Goal: Information Seeking & Learning: Get advice/opinions

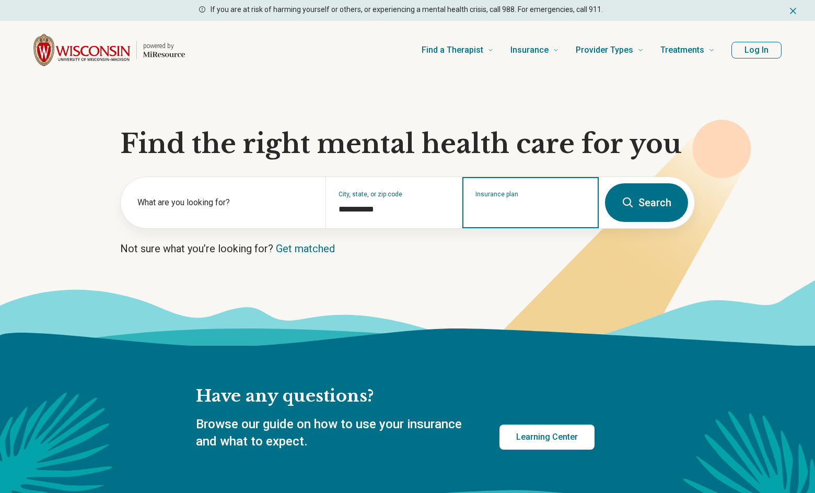
drag, startPoint x: 0, startPoint y: 0, endPoint x: 511, endPoint y: 209, distance: 552.0
click at [511, 209] on input "Insurance plan" at bounding box center [530, 209] width 111 height 13
click at [499, 209] on input "Insurance plan" at bounding box center [530, 209] width 111 height 13
click at [489, 244] on div "Quartz" at bounding box center [485, 247] width 45 height 21
type input "******"
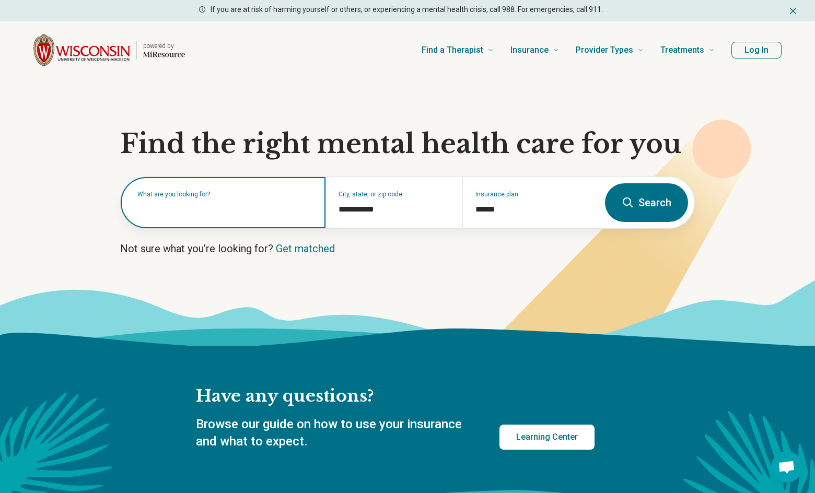
click at [267, 209] on input "text" at bounding box center [224, 208] width 175 height 13
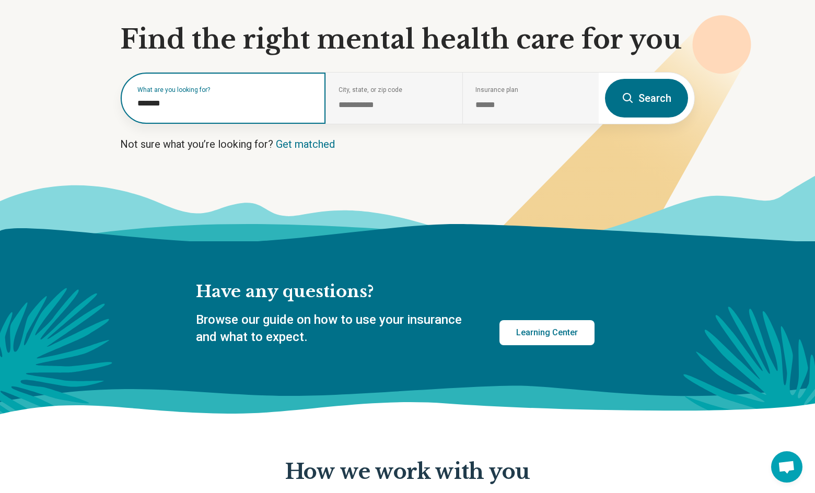
scroll to position [52, 0]
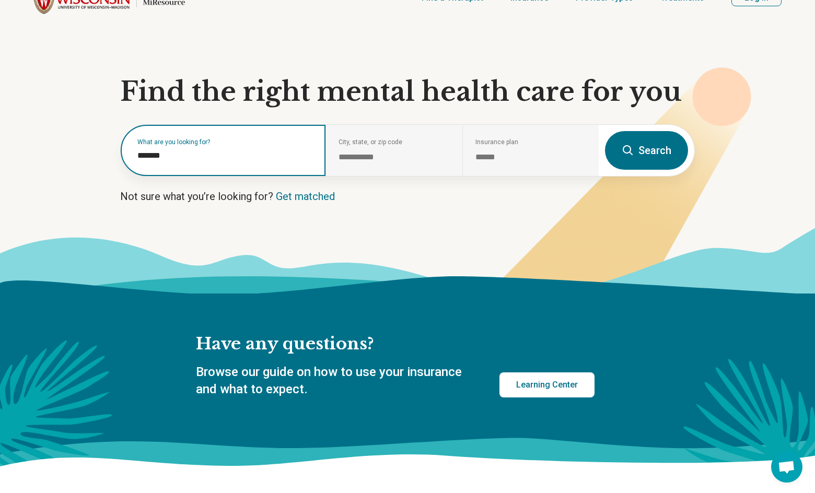
type input "*******"
click at [308, 256] on icon at bounding box center [407, 260] width 815 height 66
drag, startPoint x: 247, startPoint y: 150, endPoint x: 76, endPoint y: 156, distance: 170.9
click at [19, 153] on section "**********" at bounding box center [407, 160] width 815 height 266
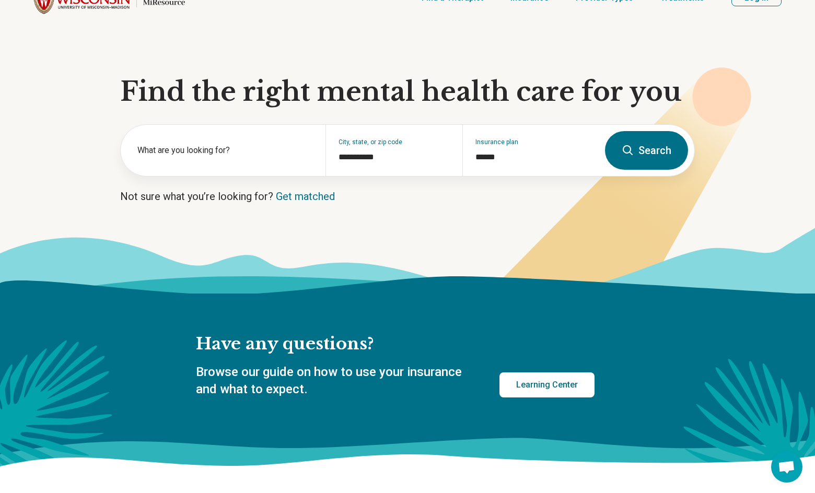
click at [651, 158] on button "Search" at bounding box center [646, 150] width 83 height 39
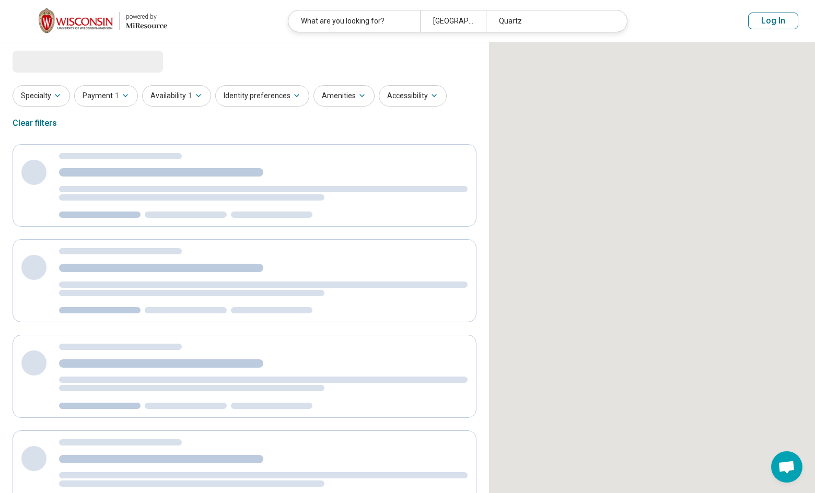
select select "***"
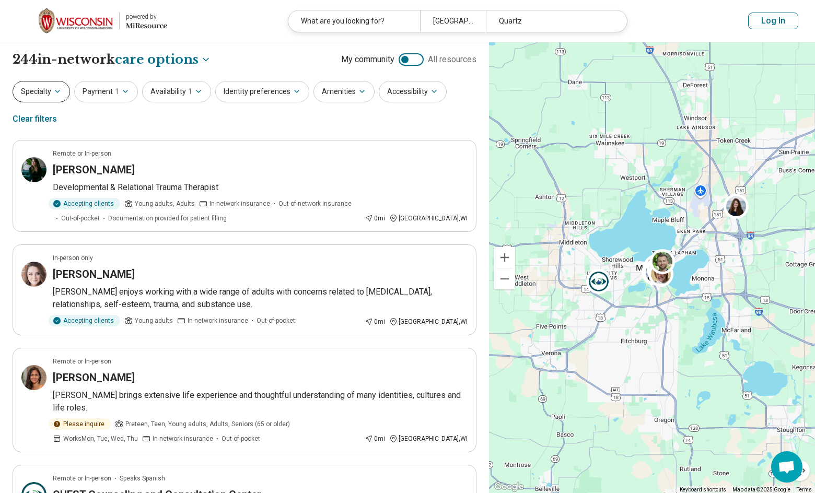
click at [55, 92] on icon "button" at bounding box center [57, 91] width 8 height 8
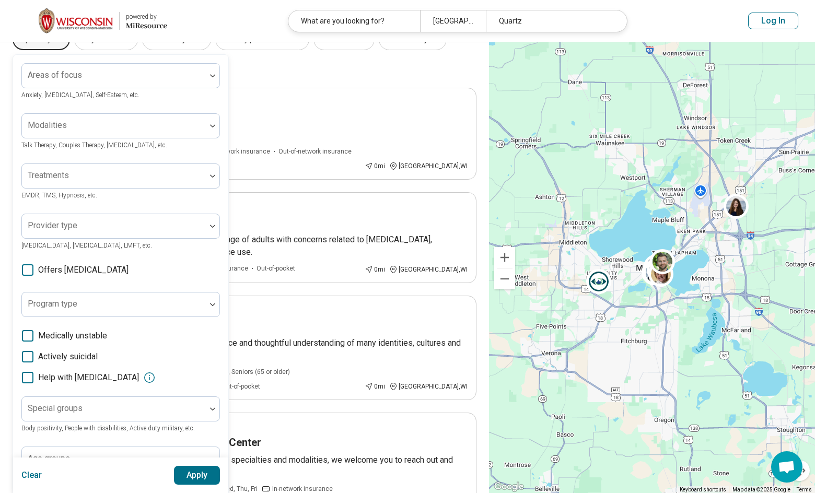
scroll to position [157, 0]
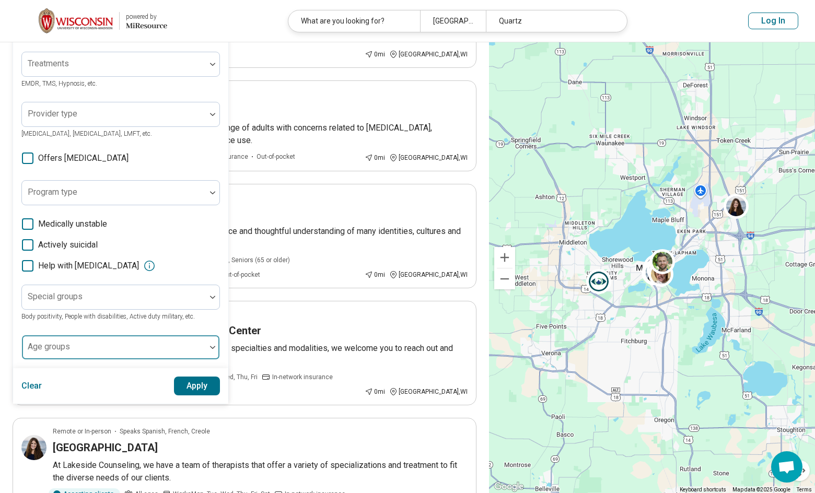
click at [174, 357] on div at bounding box center [113, 351] width 175 height 15
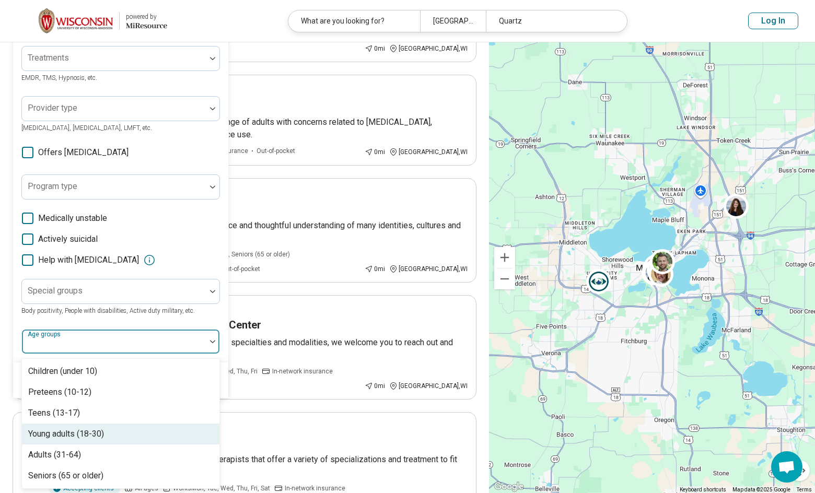
click at [65, 433] on div "Young adults (18-30)" at bounding box center [66, 434] width 76 height 13
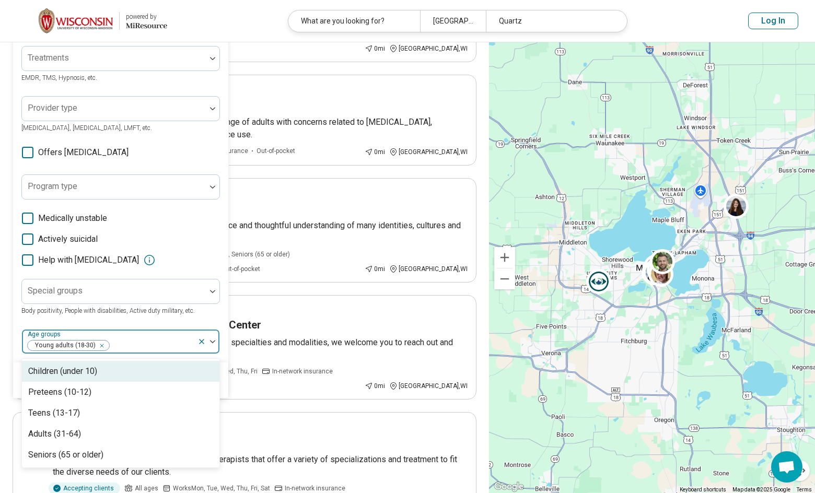
click at [205, 321] on div "Areas of focus Anxiety, Depression, Self-Esteem, etc. Modalities Talk Therapy, …" at bounding box center [120, 150] width 198 height 408
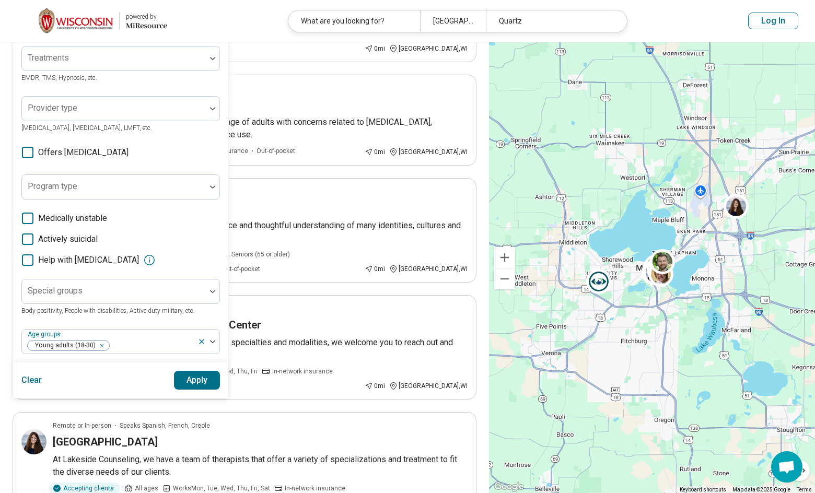
click at [192, 384] on button "Apply" at bounding box center [197, 380] width 46 height 19
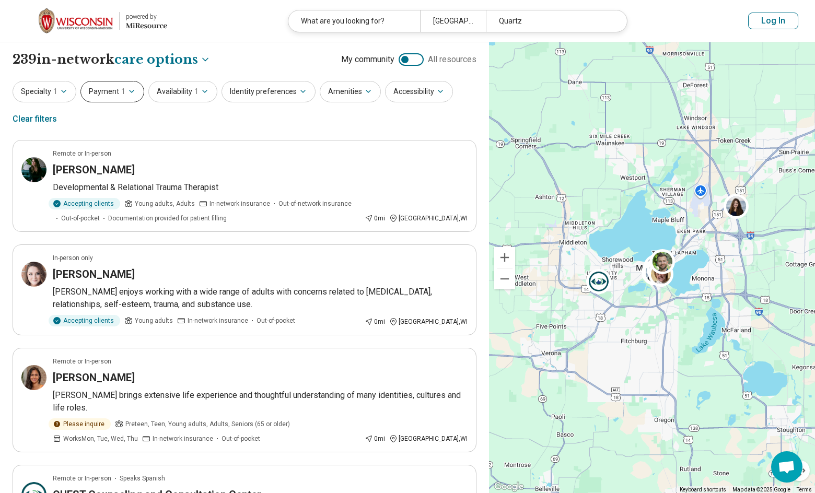
click at [113, 96] on button "Payment 1" at bounding box center [112, 91] width 64 height 21
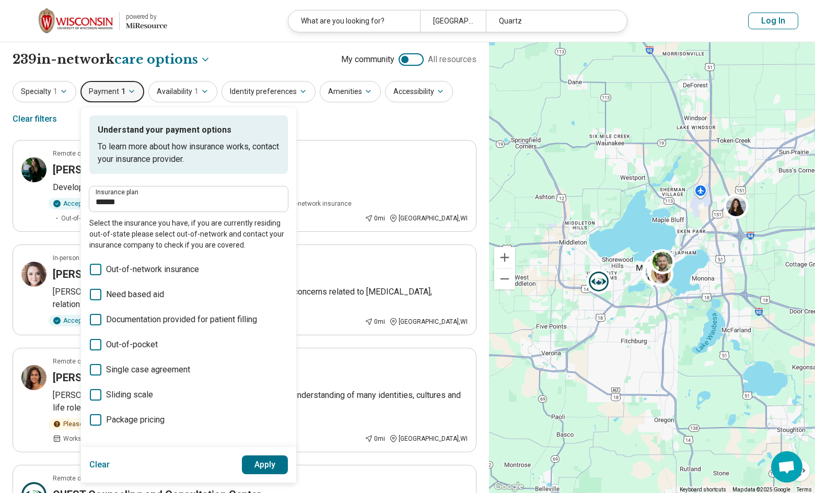
click at [331, 119] on div "Specialty 1 Payment 1 Understand your payment options To learn more about how i…" at bounding box center [245, 106] width 464 height 51
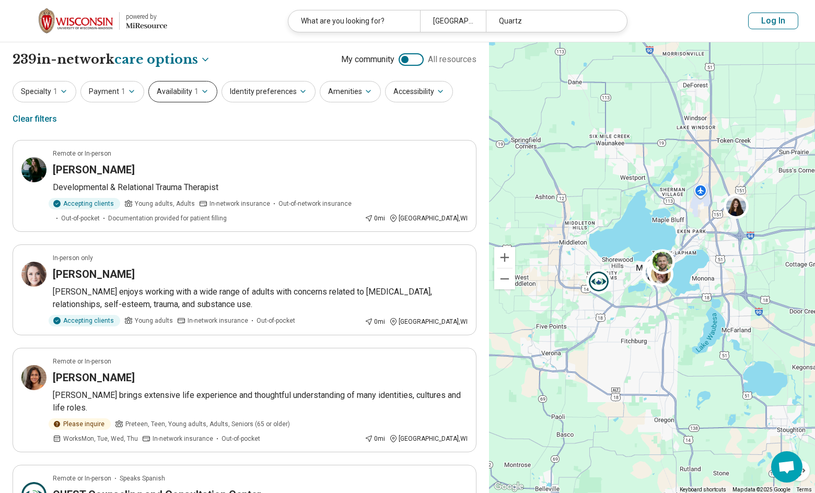
click at [194, 90] on span "1" at bounding box center [196, 91] width 4 height 11
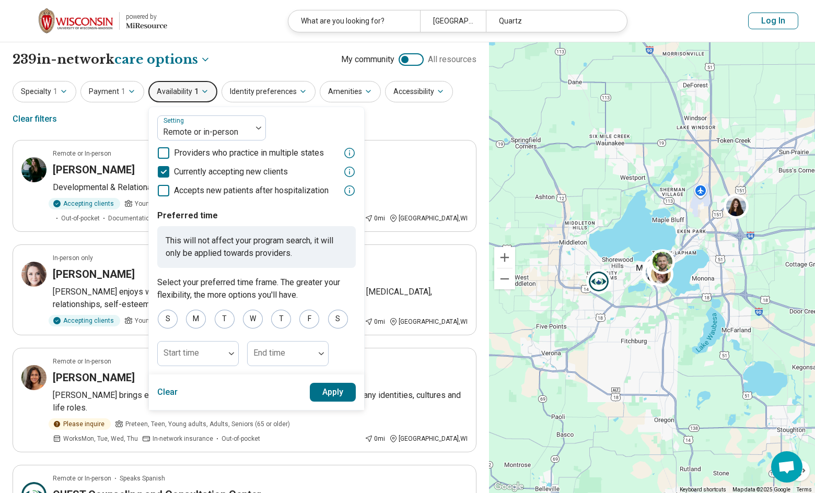
click at [194, 90] on span "1" at bounding box center [196, 91] width 4 height 11
click at [430, 113] on div "Specialty 1 Payment 1 Availability 1 Setting Remote or in-person Providers who …" at bounding box center [245, 106] width 464 height 51
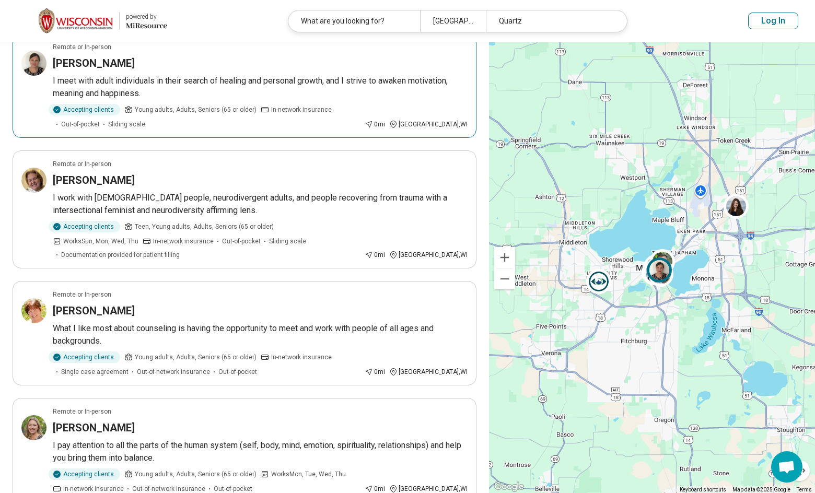
scroll to position [731, 0]
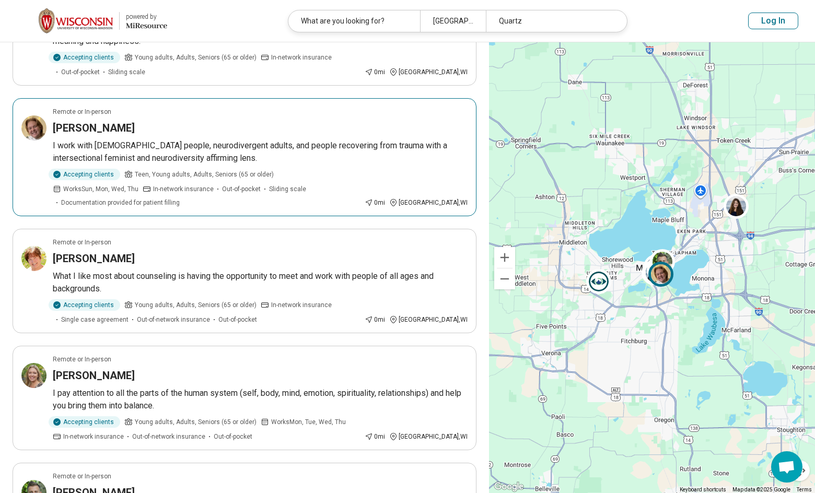
drag, startPoint x: 291, startPoint y: 133, endPoint x: 252, endPoint y: 114, distance: 43.9
click at [252, 121] on div "Dean Dvorak" at bounding box center [260, 128] width 415 height 15
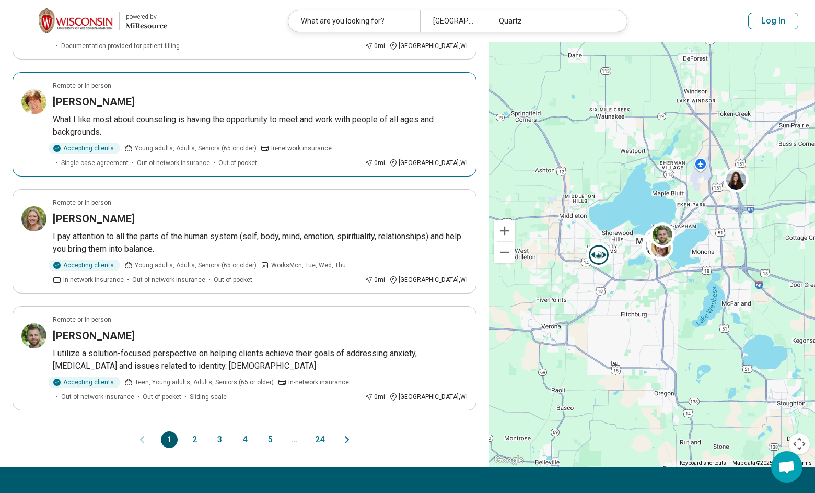
scroll to position [940, 0]
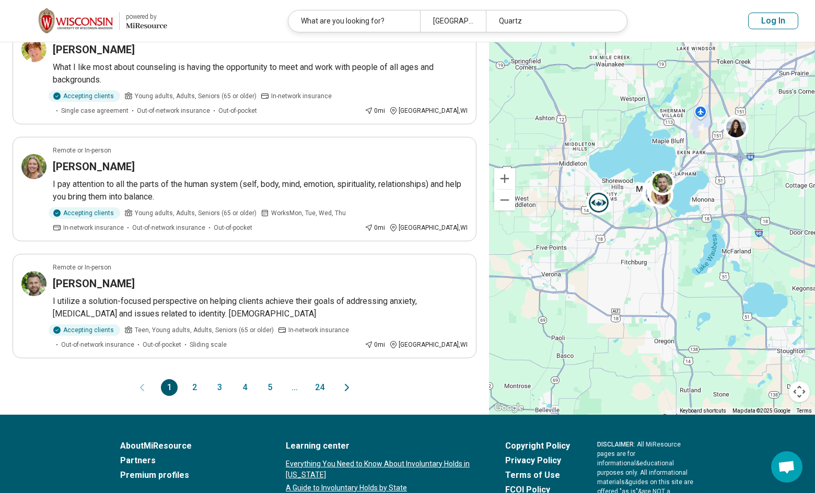
click at [197, 379] on button "2" at bounding box center [194, 387] width 17 height 17
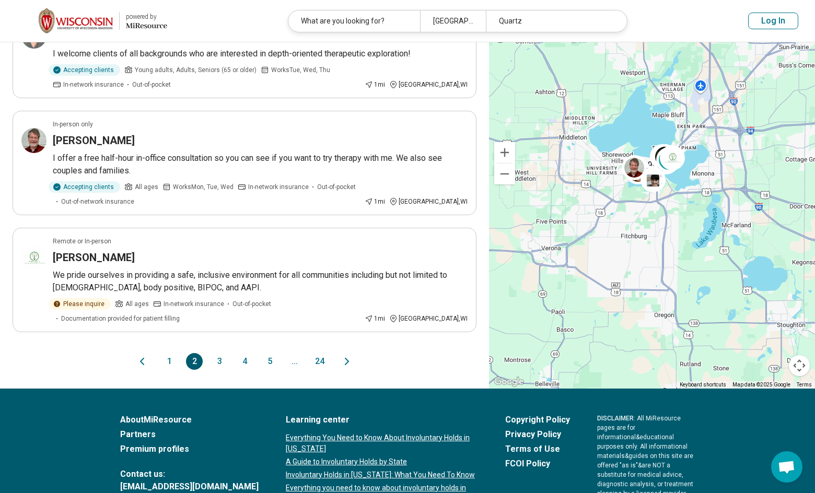
click at [216, 353] on button "3" at bounding box center [219, 361] width 17 height 17
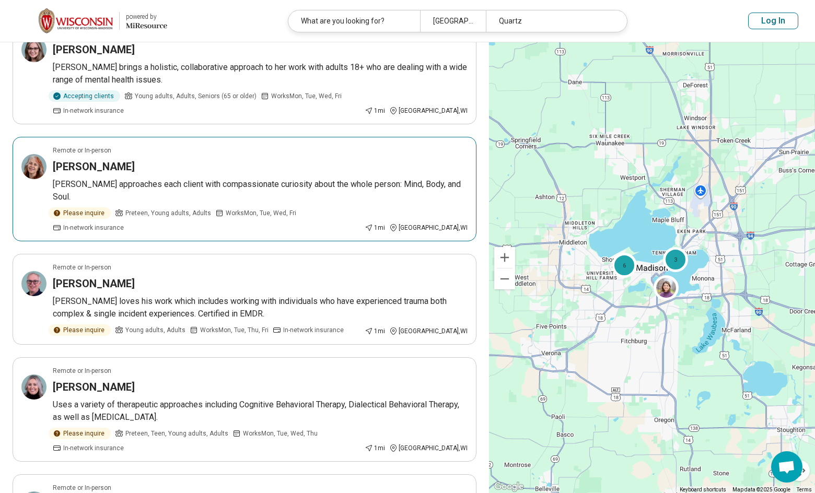
scroll to position [836, 0]
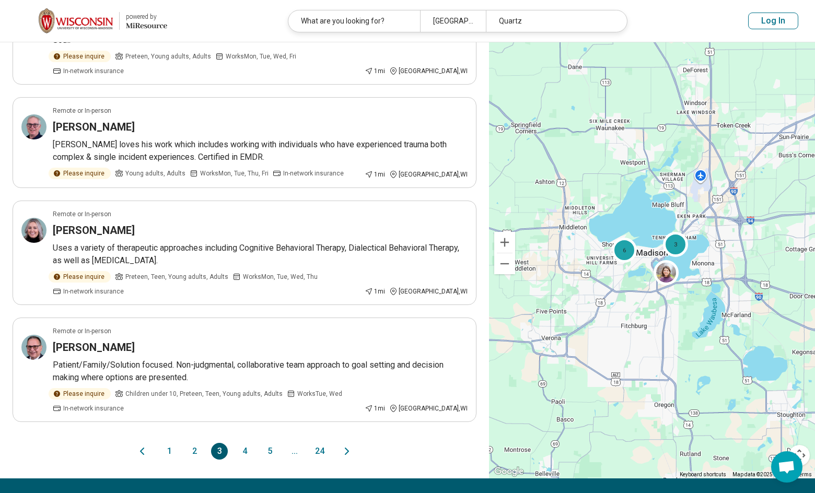
click at [252, 443] on button "4" at bounding box center [244, 451] width 17 height 17
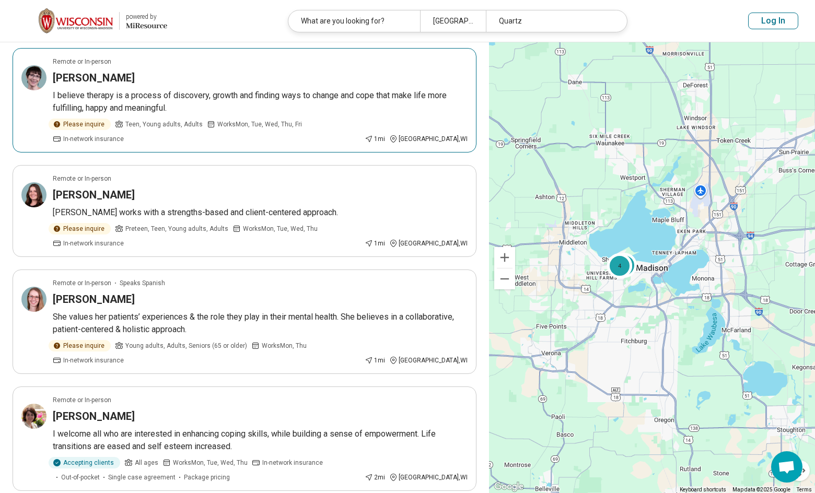
scroll to position [0, 0]
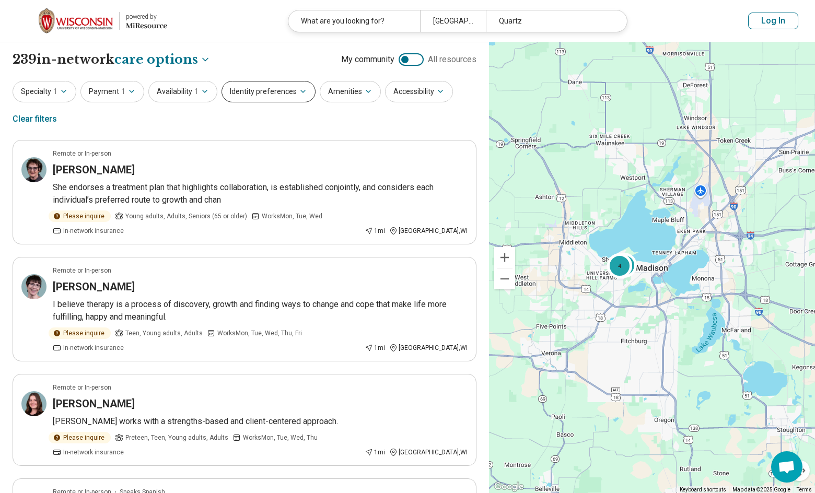
drag, startPoint x: 161, startPoint y: 110, endPoint x: 284, endPoint y: 87, distance: 124.8
click at [284, 87] on button "Identity preferences" at bounding box center [268, 91] width 94 height 21
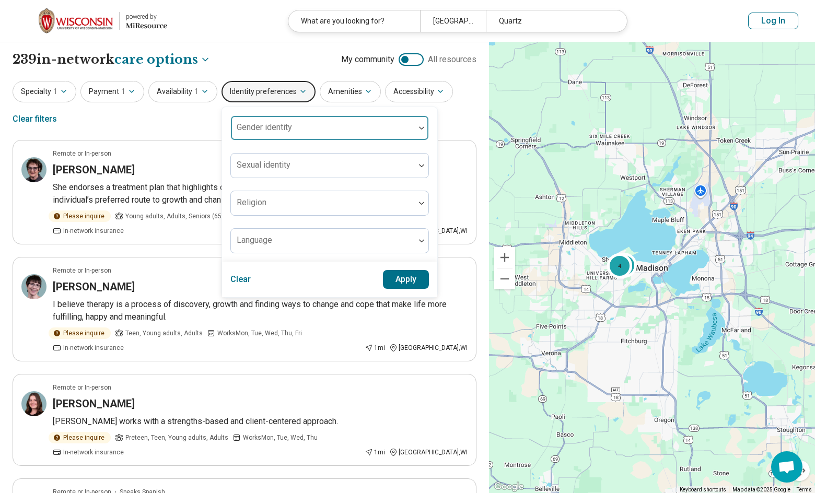
click at [303, 127] on div at bounding box center [322, 132] width 175 height 15
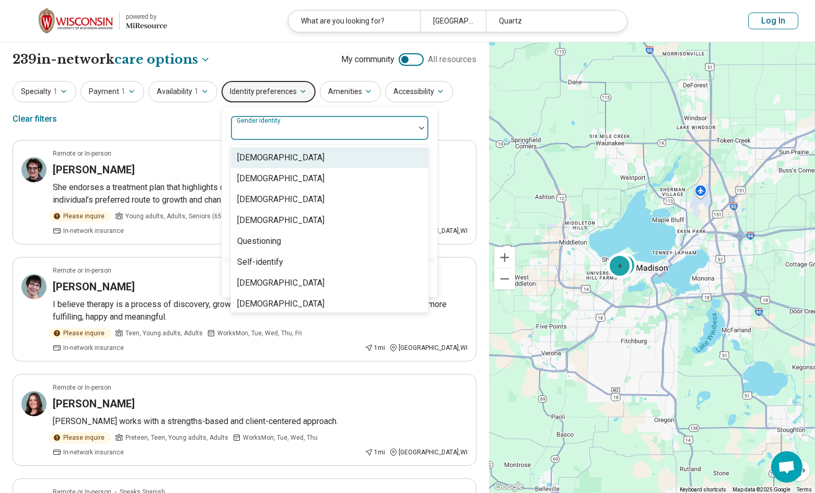
click at [214, 109] on div "Specialty 1 Payment 1 Availability 1 Identity preferences 8 results available. …" at bounding box center [245, 106] width 464 height 51
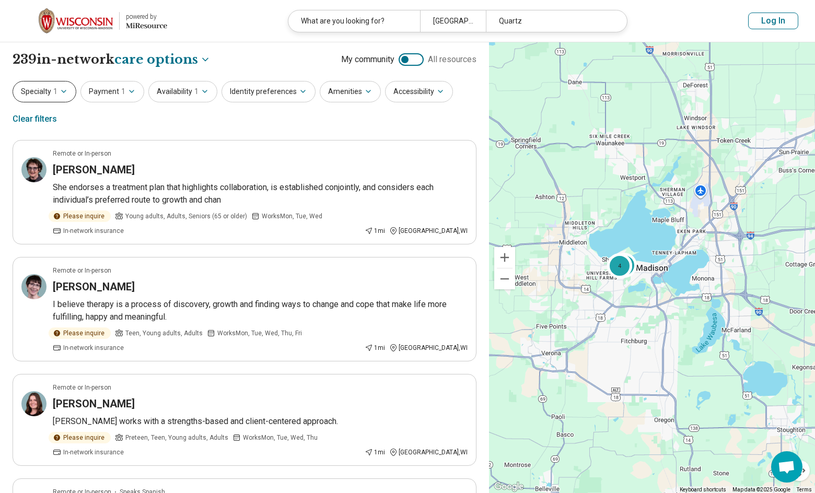
click at [60, 95] on icon "button" at bounding box center [64, 91] width 8 height 8
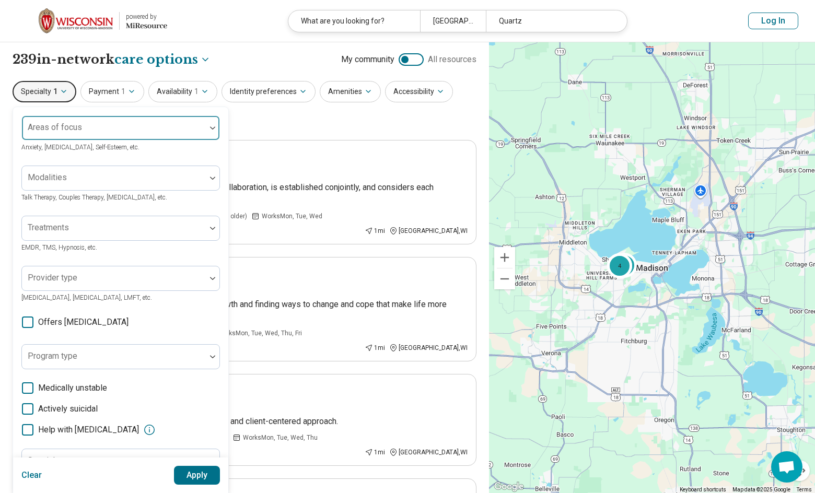
click at [67, 131] on div "Areas of focus" at bounding box center [120, 127] width 198 height 25
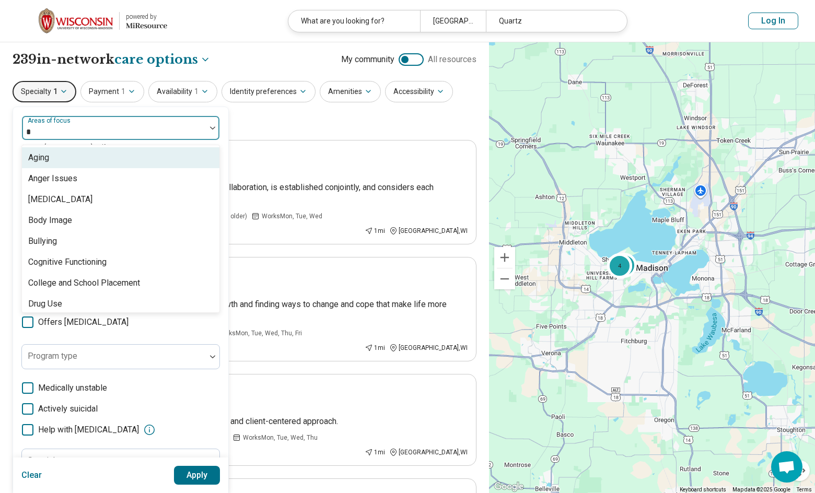
type input "**"
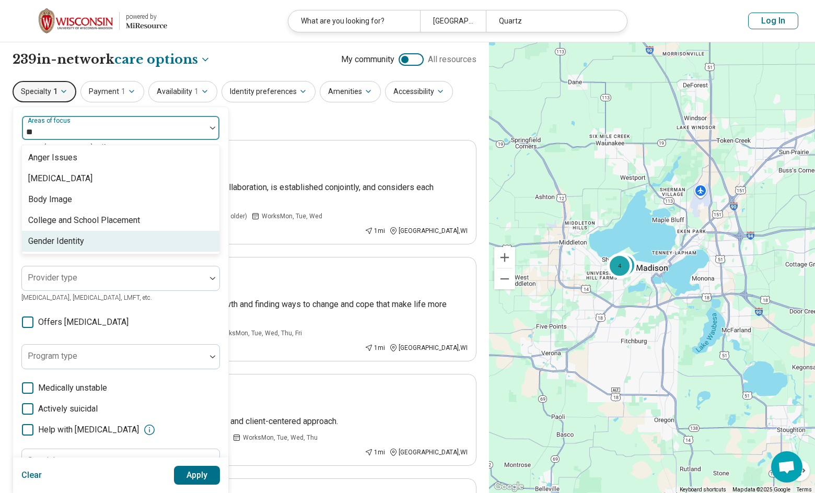
click at [110, 247] on div "Gender Identity" at bounding box center [120, 241] width 197 height 21
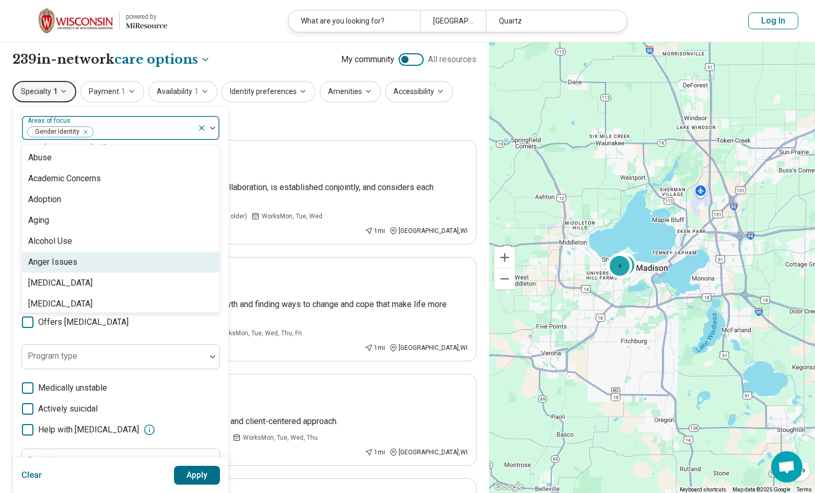
click at [197, 476] on button "Apply" at bounding box center [197, 475] width 46 height 19
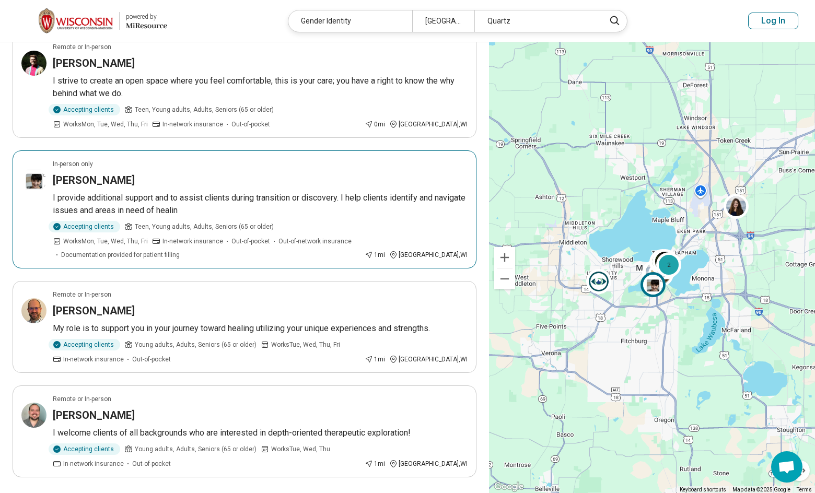
scroll to position [940, 0]
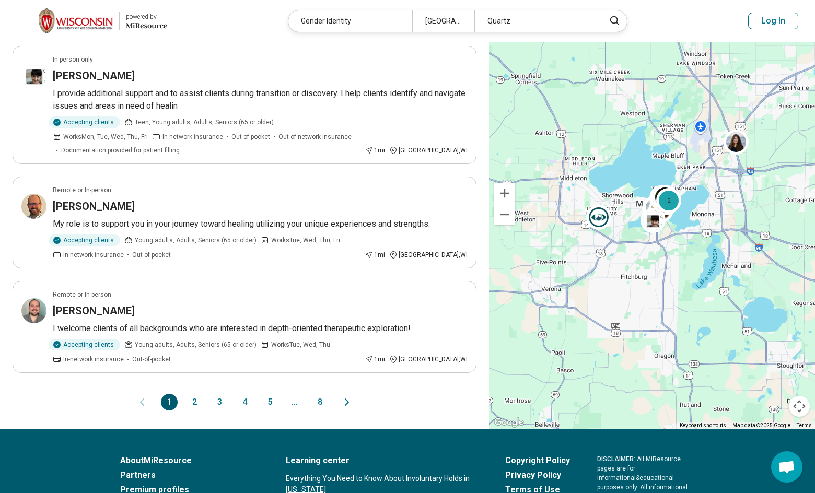
click at [193, 394] on button "2" at bounding box center [194, 402] width 17 height 17
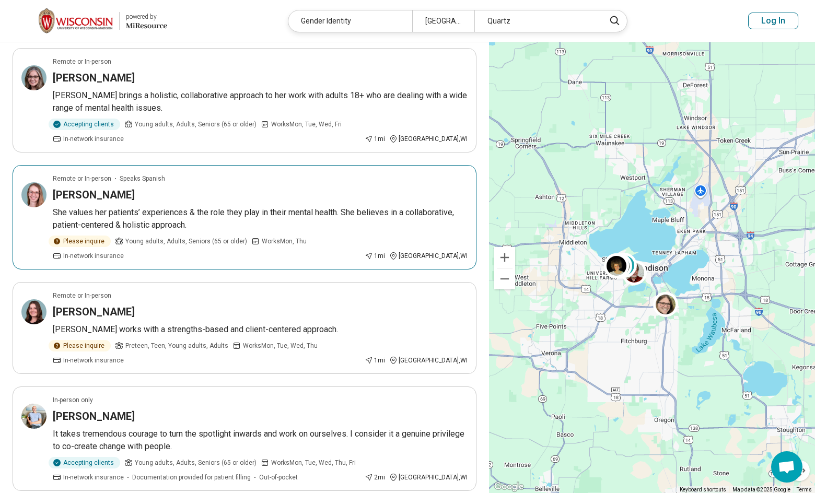
scroll to position [0, 0]
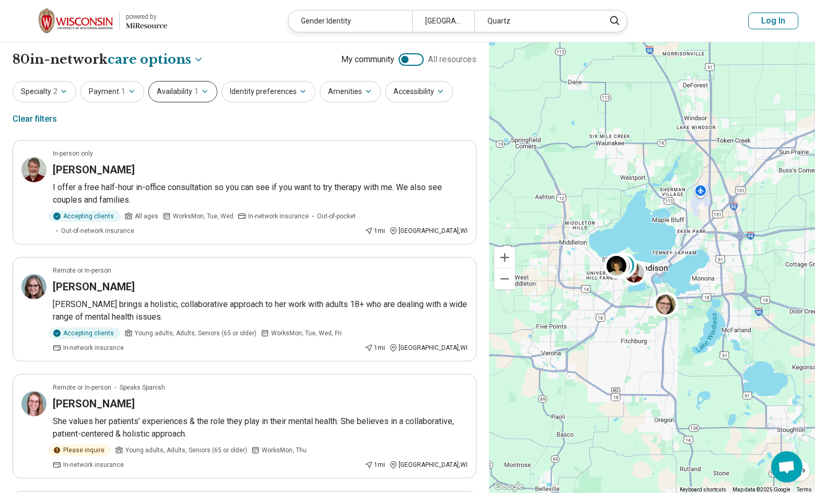
click at [206, 88] on button "Availability 1" at bounding box center [182, 91] width 69 height 21
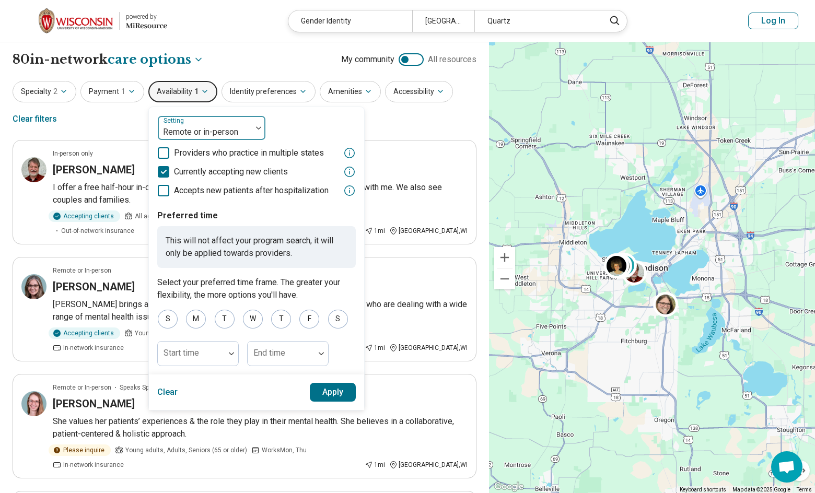
click at [256, 126] on img at bounding box center [258, 127] width 5 height 3
click at [404, 122] on div "Specialty 2 Payment 1 Availability 1 Setting Remote or in-person Providers who …" at bounding box center [245, 106] width 464 height 51
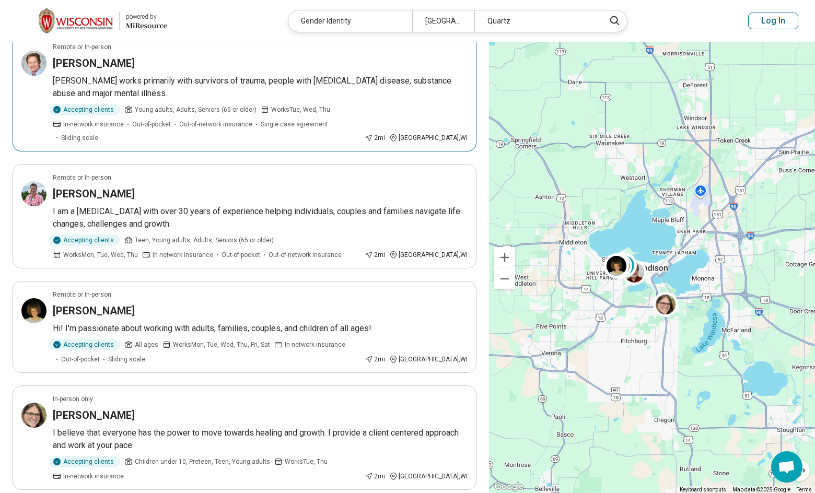
scroll to position [836, 0]
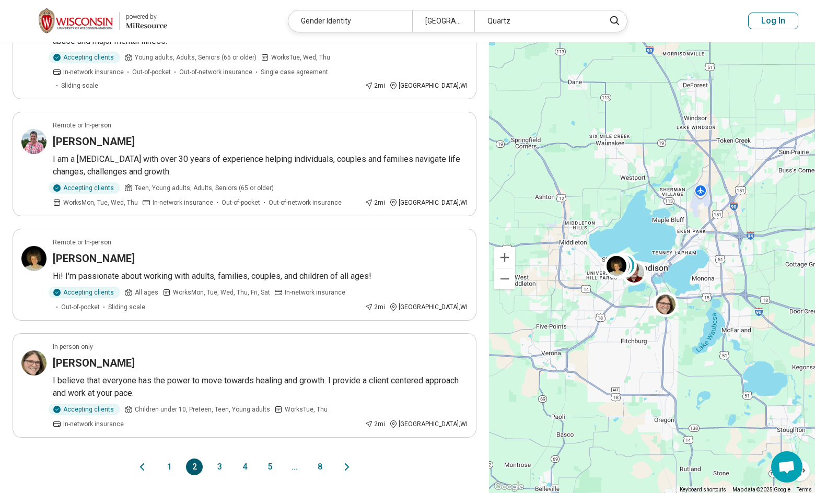
click at [221, 459] on button "3" at bounding box center [219, 467] width 17 height 17
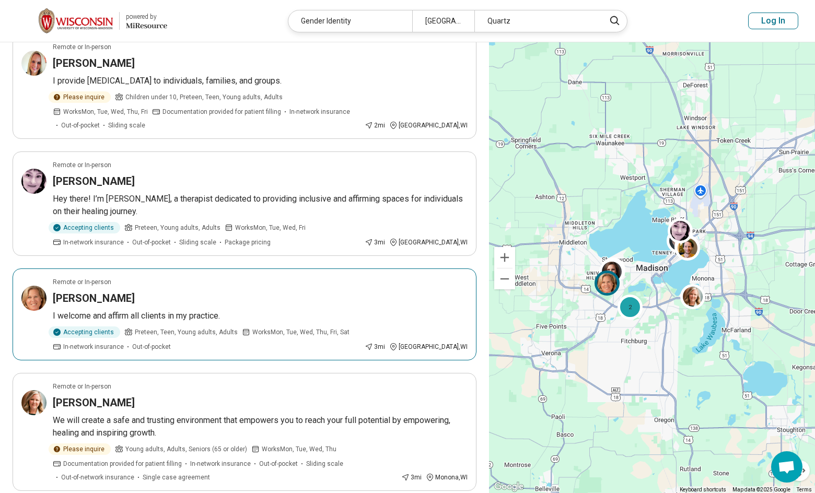
scroll to position [940, 0]
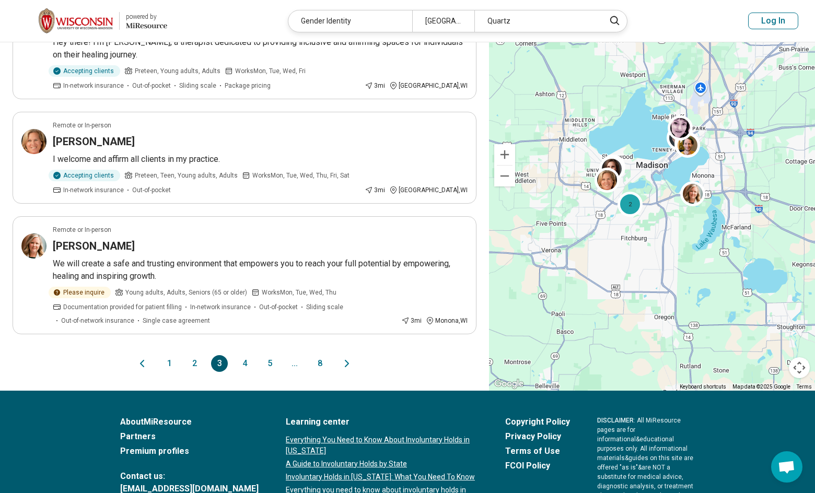
click at [246, 355] on button "4" at bounding box center [244, 363] width 17 height 17
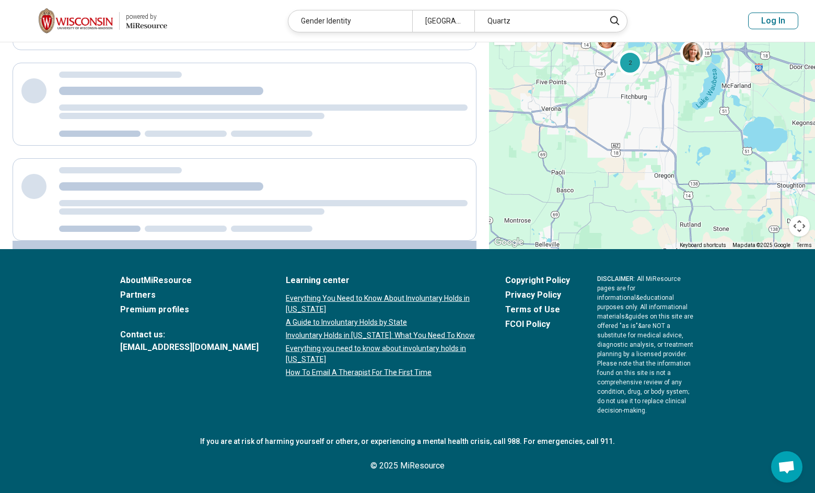
scroll to position [0, 0]
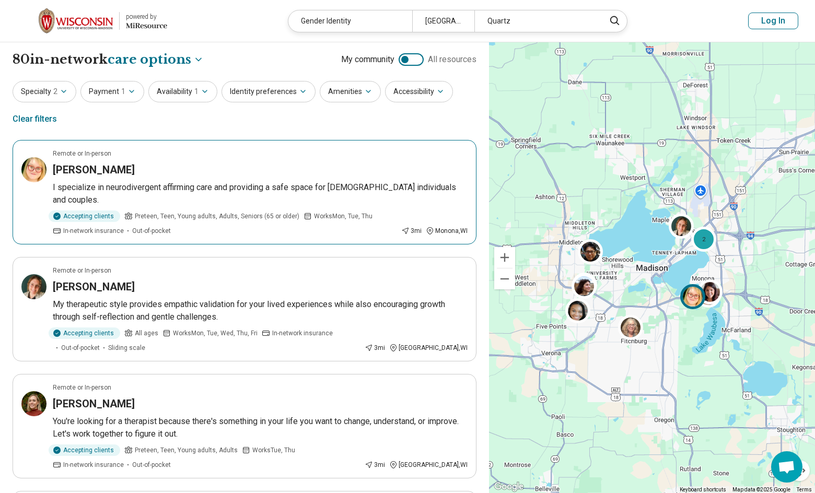
click at [270, 153] on div "Remote or In-person" at bounding box center [260, 153] width 415 height 9
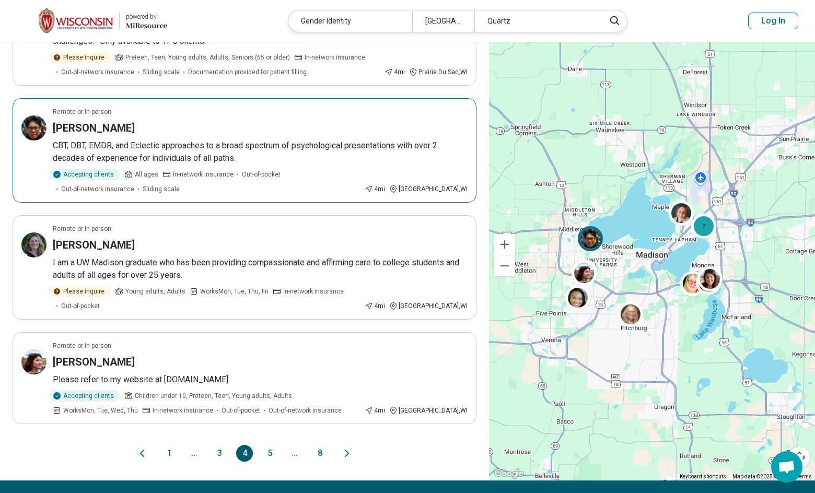
scroll to position [888, 0]
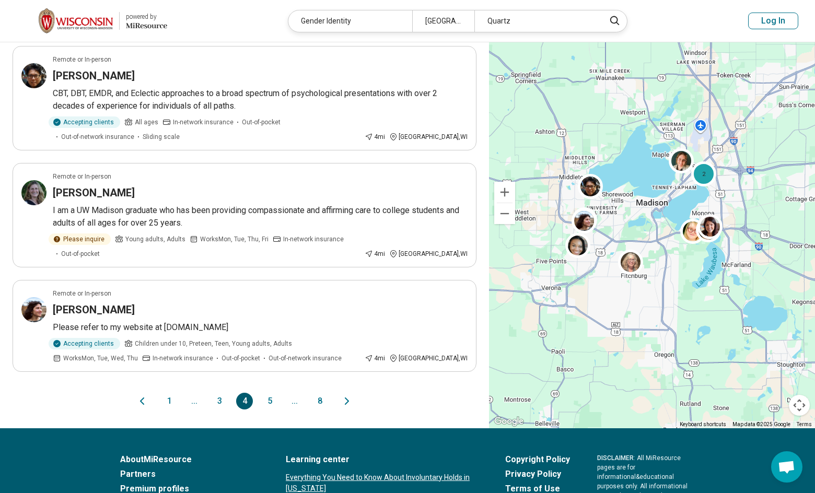
click at [266, 393] on button "5" at bounding box center [269, 401] width 17 height 17
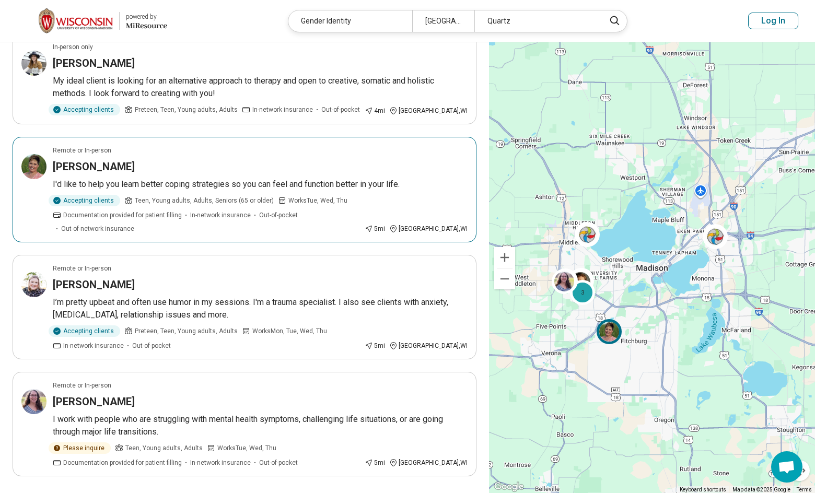
scroll to position [836, 0]
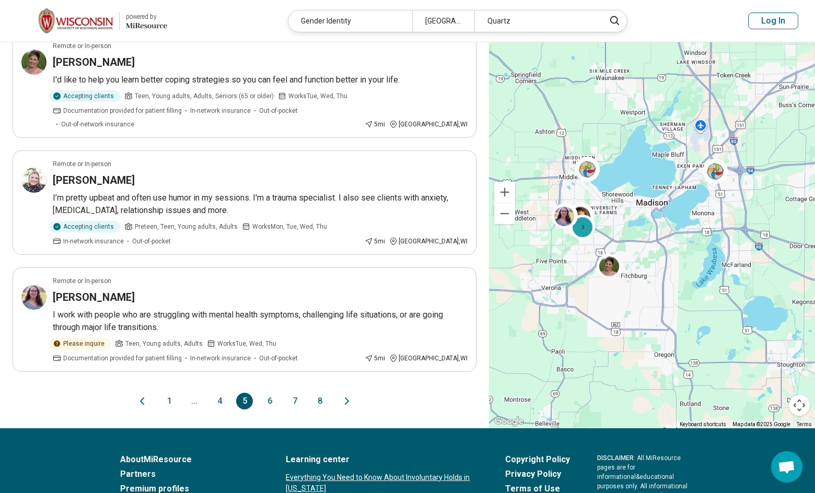
click at [271, 393] on button "6" at bounding box center [269, 401] width 17 height 17
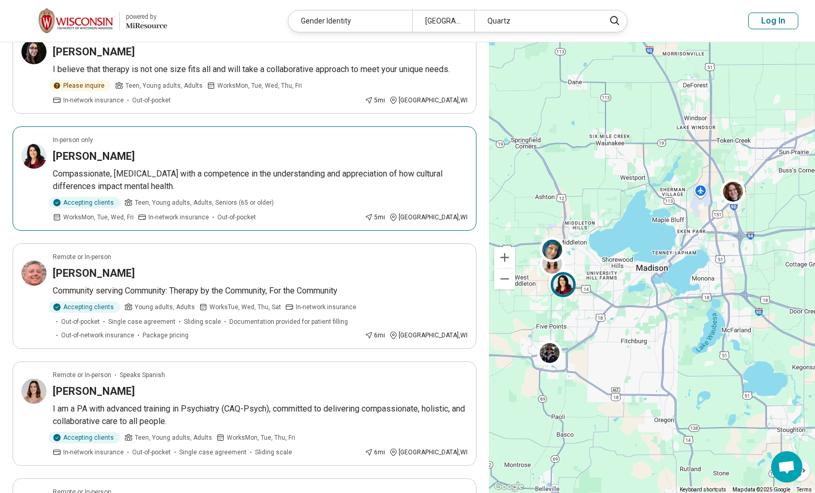
scroll to position [522, 0]
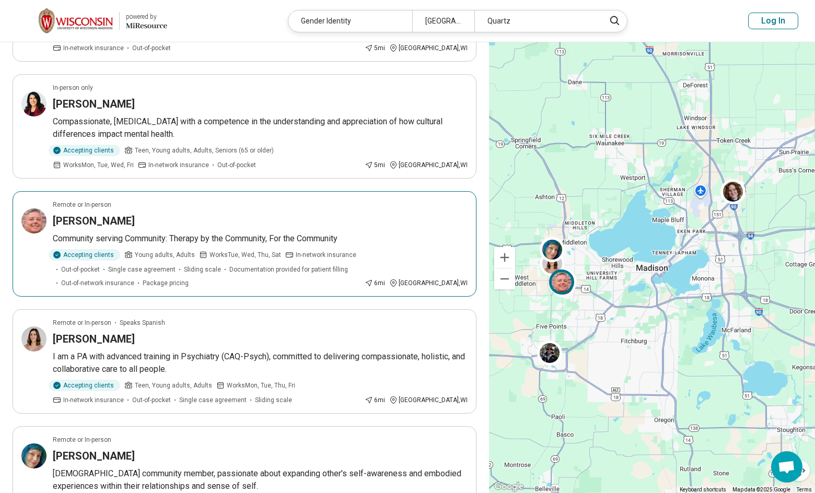
click at [264, 200] on div "Remote or In-person" at bounding box center [260, 204] width 415 height 9
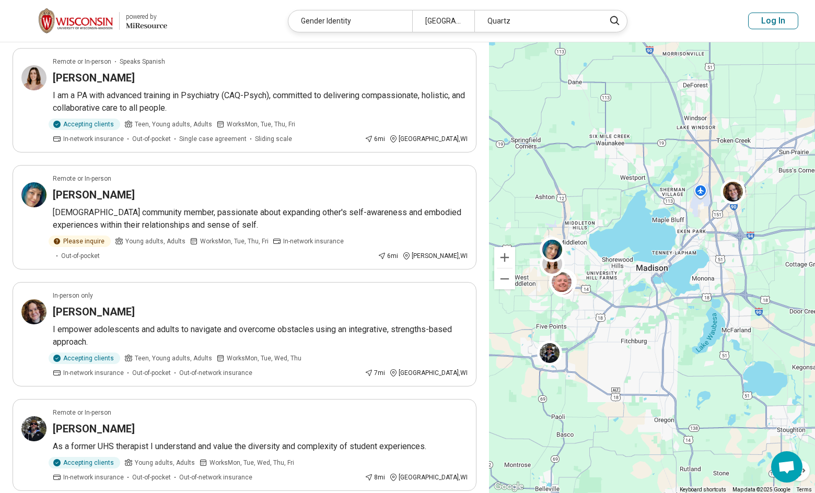
scroll to position [940, 0]
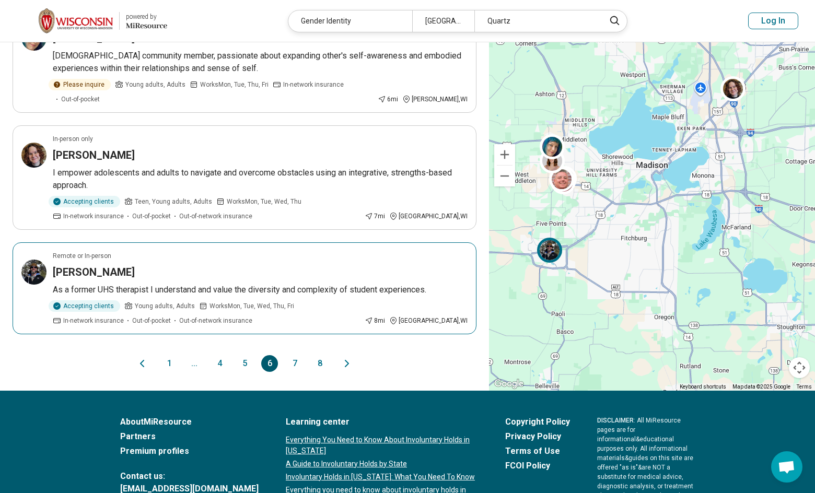
click at [245, 265] on div "[PERSON_NAME]" at bounding box center [260, 272] width 415 height 15
click at [295, 355] on button "7" at bounding box center [294, 363] width 17 height 17
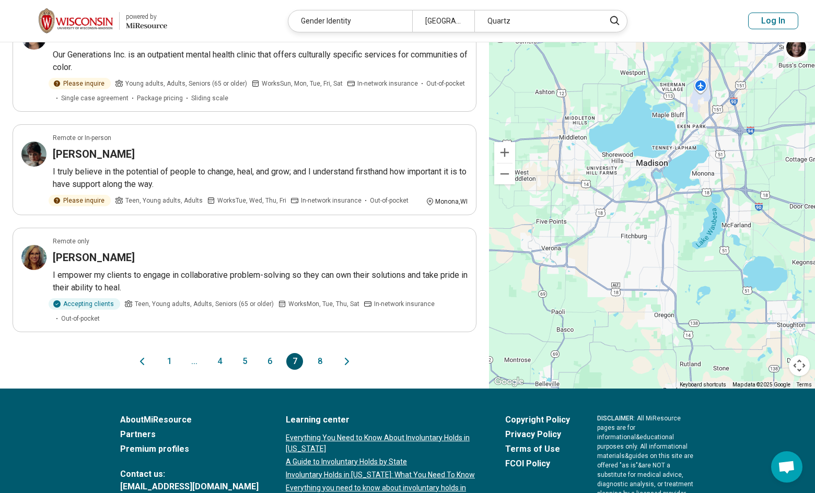
click at [319, 353] on button "8" at bounding box center [319, 361] width 17 height 17
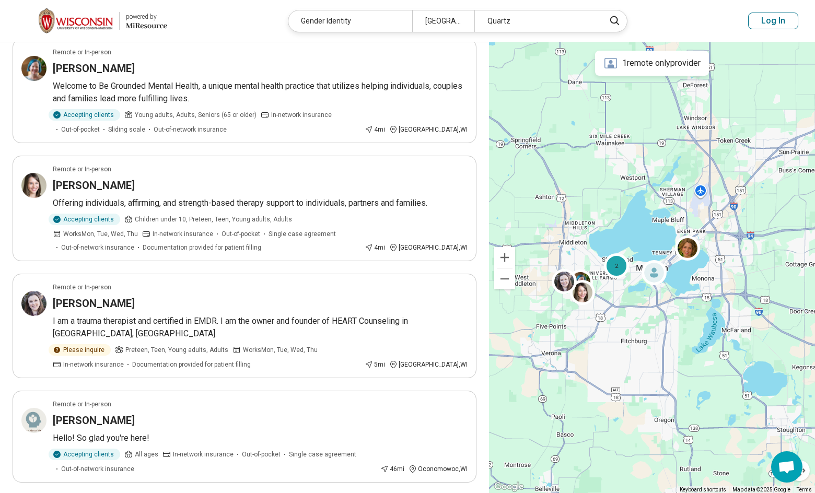
scroll to position [470, 0]
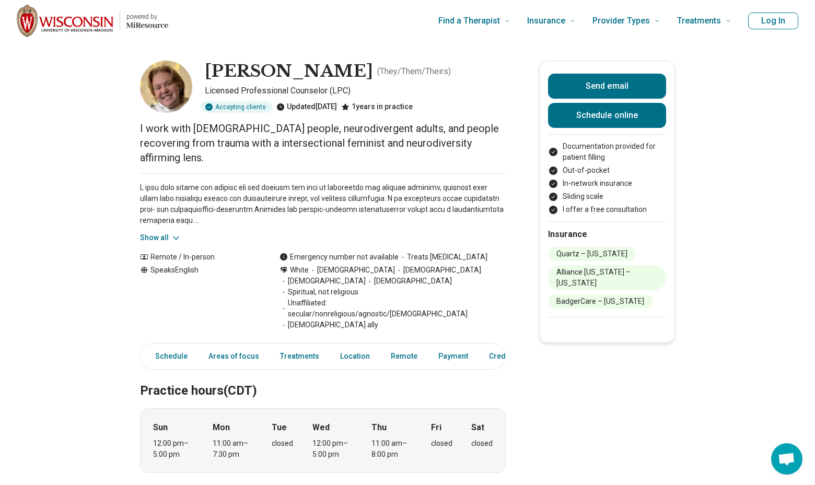
click at [156, 232] on button "Show all" at bounding box center [160, 237] width 41 height 11
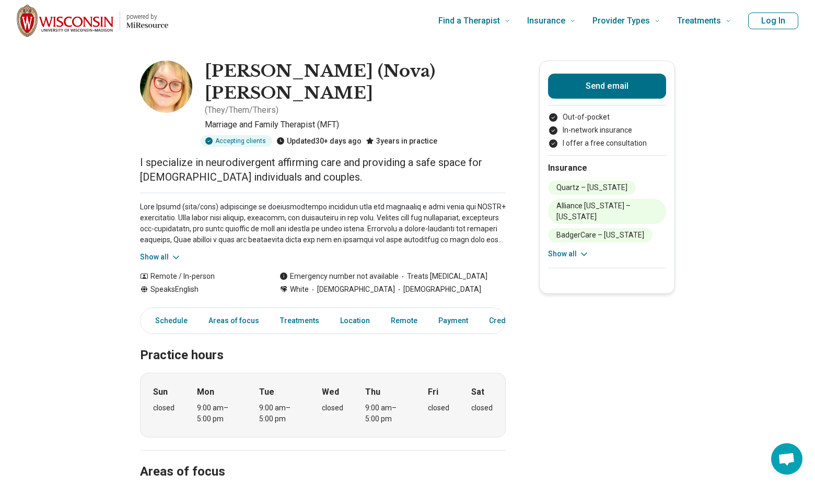
click at [158, 252] on button "Show all" at bounding box center [160, 257] width 41 height 11
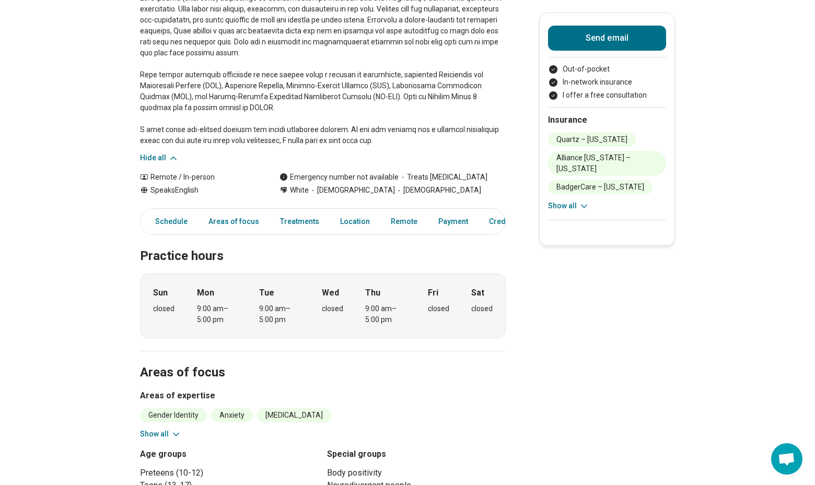
scroll to position [418, 0]
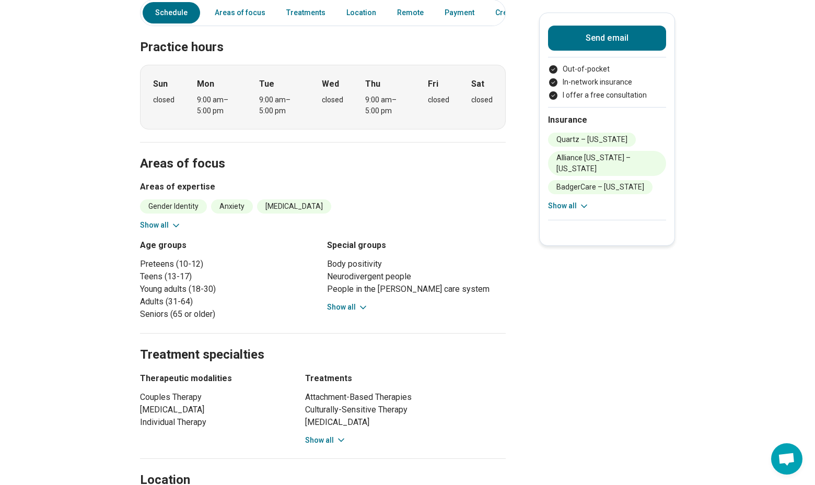
click at [352, 302] on button "Show all" at bounding box center [347, 307] width 41 height 11
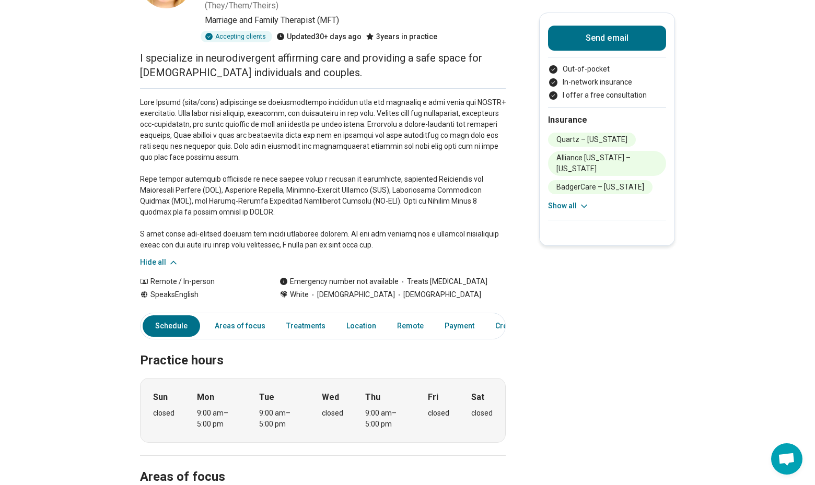
scroll to position [0, 0]
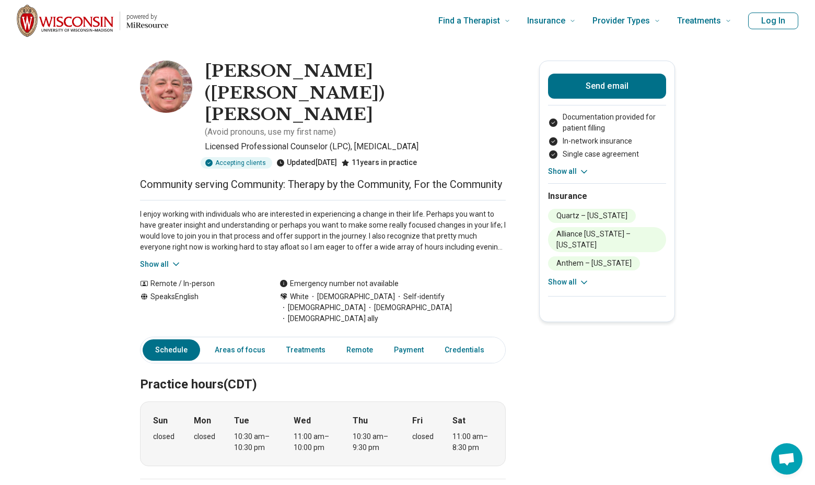
scroll to position [52, 0]
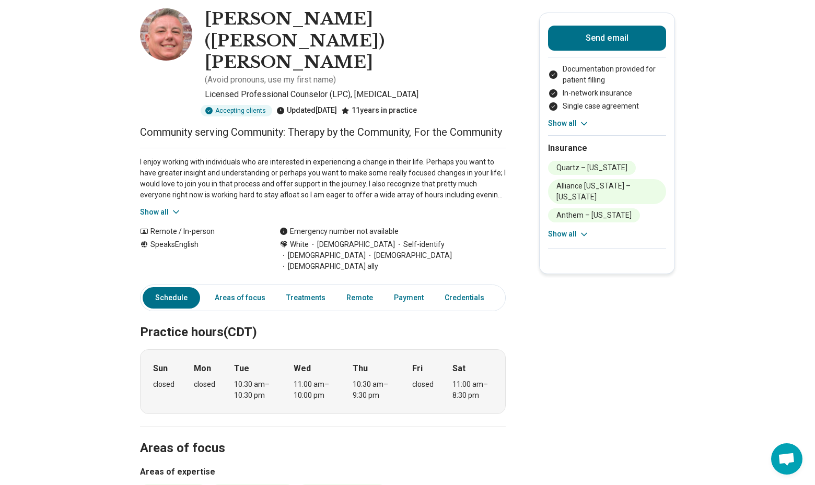
click at [163, 207] on button "Show all" at bounding box center [160, 212] width 41 height 11
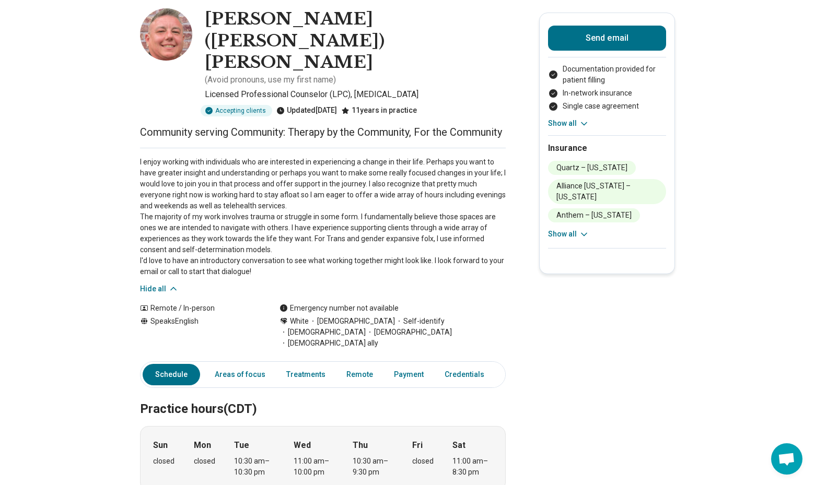
click at [171, 182] on p "I enjoy working with individuals who are interested in experiencing a change in…" at bounding box center [323, 217] width 366 height 121
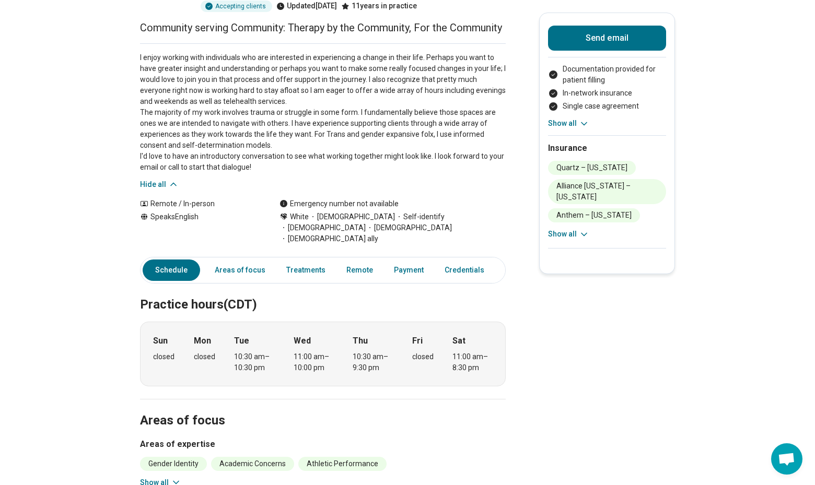
scroll to position [0, 0]
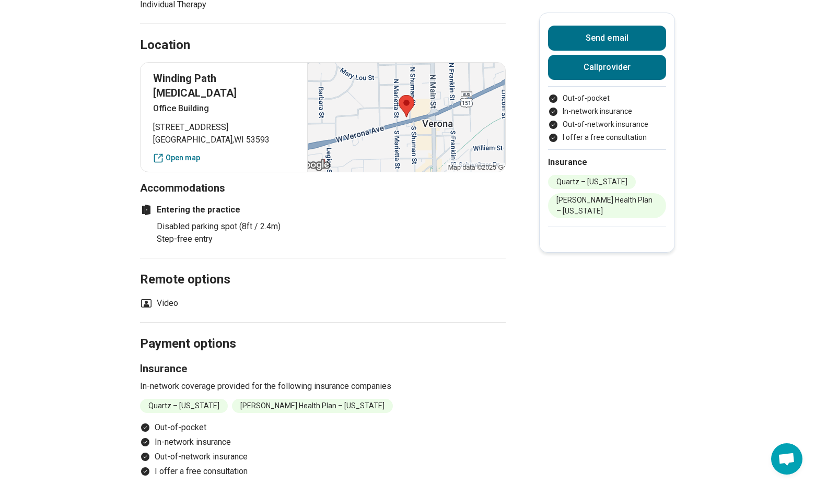
scroll to position [836, 0]
